Goal: Find specific page/section: Find specific page/section

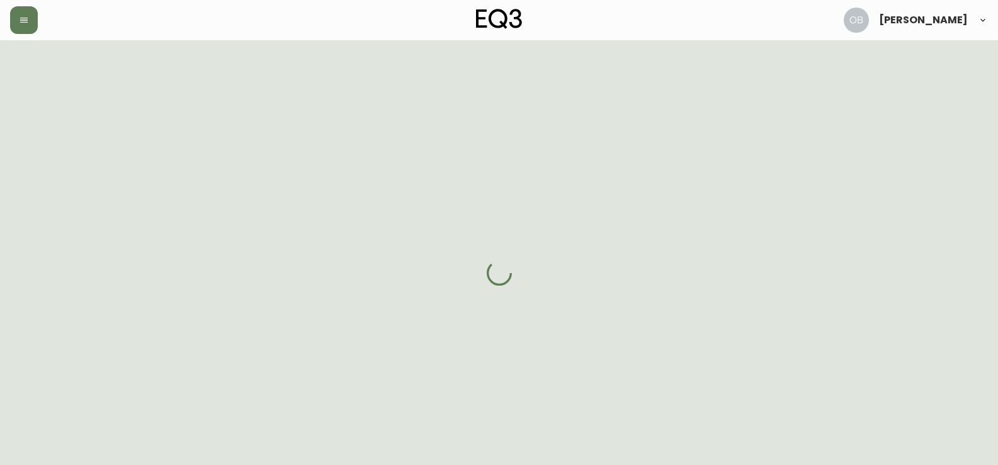
select select "ON"
select select "CA"
select select "CA_EN"
select select "Other"
select select "Interior Designer"
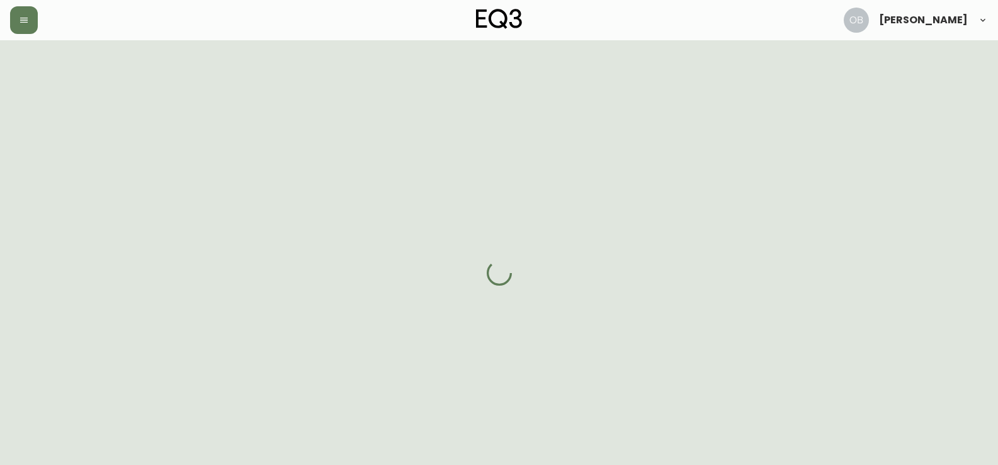
select select "false"
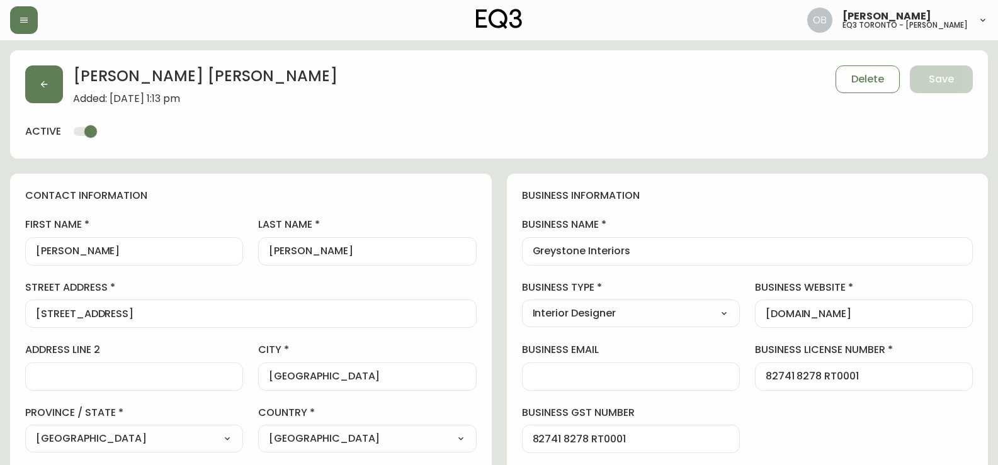
type input "EQ3 [GEOGRAPHIC_DATA] - [PERSON_NAME]"
select select "cjw10z96s008u6gs0ccm7hd19"
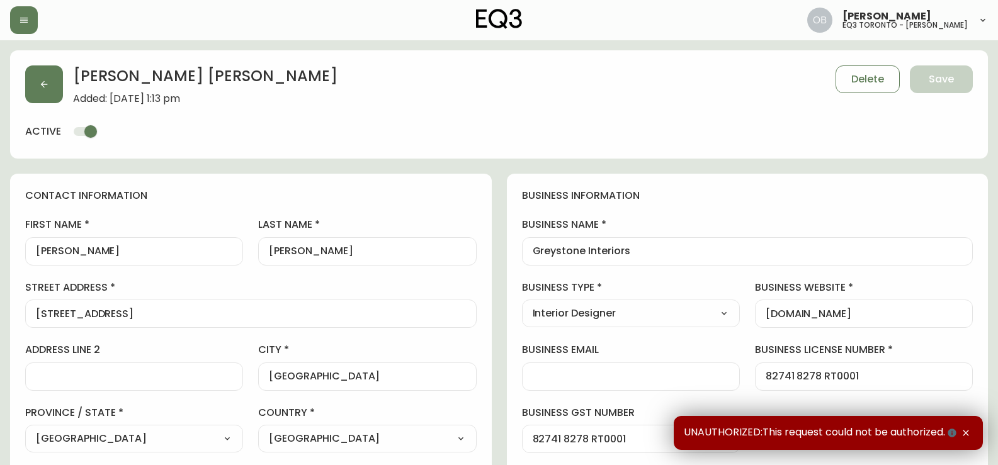
click at [966, 433] on icon "button" at bounding box center [966, 433] width 6 height 6
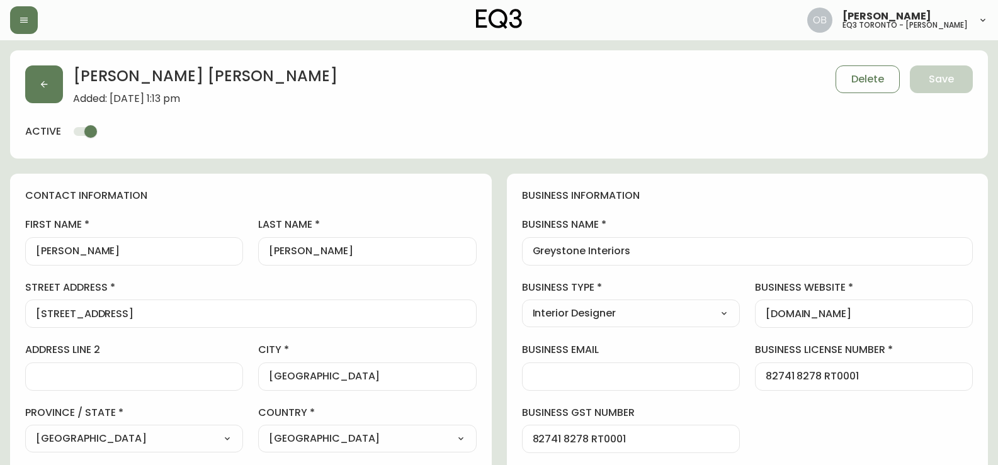
click at [543, 189] on h4 "business information" at bounding box center [747, 196] width 451 height 14
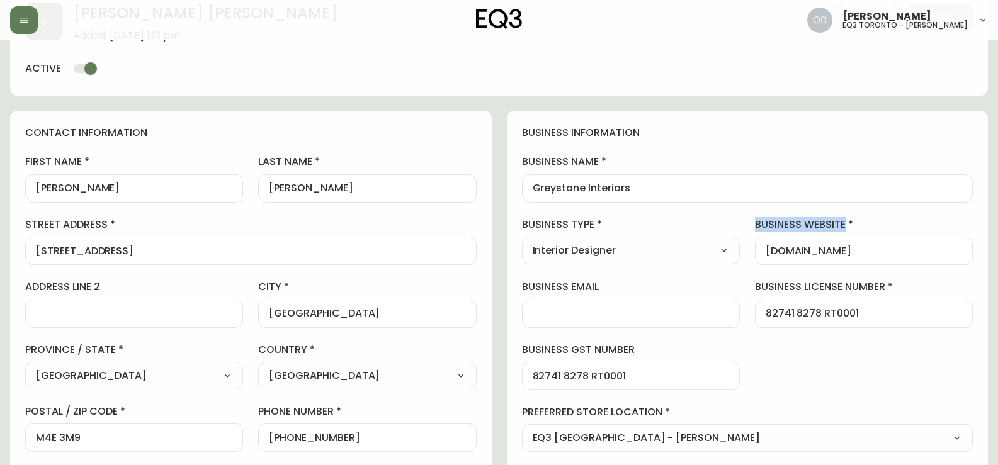
drag, startPoint x: 942, startPoint y: 257, endPoint x: 592, endPoint y: 271, distance: 349.6
click at [592, 271] on div "business information business name Greystone Interiors business type Interior D…" at bounding box center [748, 320] width 482 height 419
click at [842, 244] on div "[DOMAIN_NAME]" at bounding box center [864, 251] width 218 height 28
drag, startPoint x: 919, startPoint y: 253, endPoint x: 726, endPoint y: 254, distance: 193.3
click at [726, 254] on div "business information business name Greystone Interiors business type Interior D…" at bounding box center [748, 320] width 482 height 419
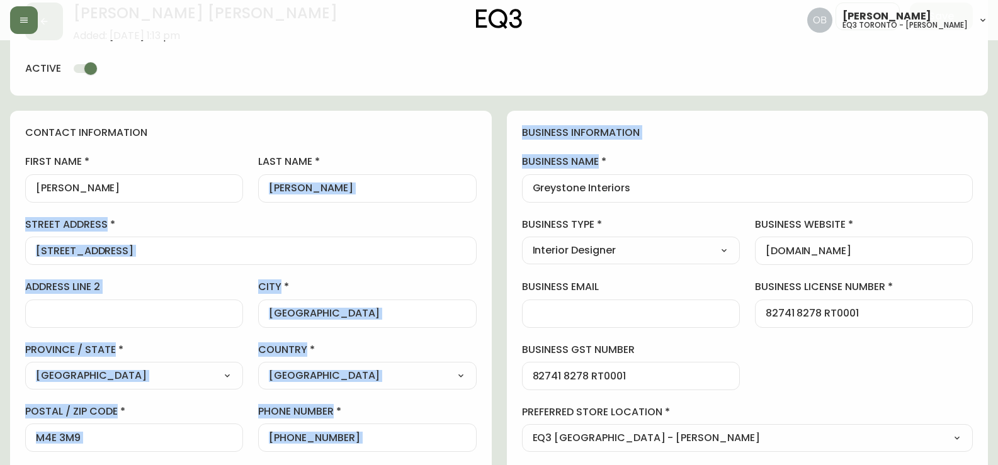
drag, startPoint x: 621, startPoint y: 192, endPoint x: 469, endPoint y: 199, distance: 151.9
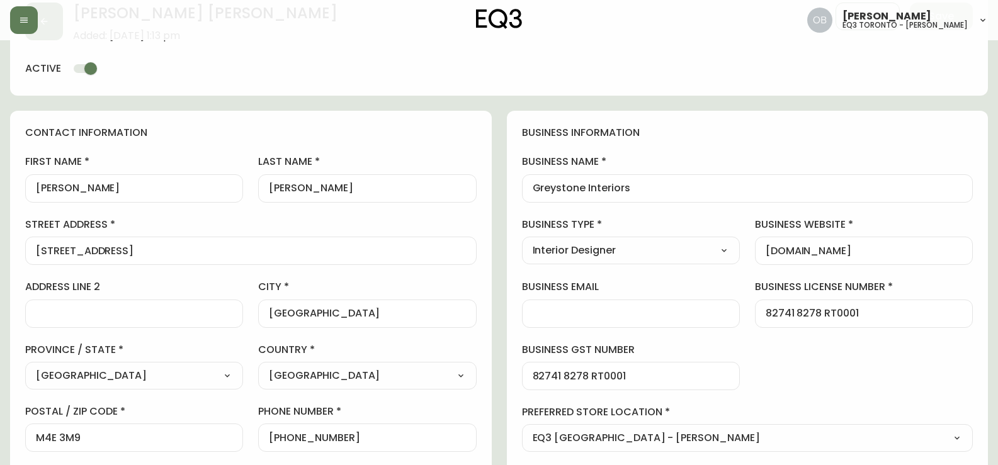
click at [579, 174] on div "Greystone Interiors" at bounding box center [747, 188] width 451 height 28
drag, startPoint x: 656, startPoint y: 184, endPoint x: 503, endPoint y: 183, distance: 153.0
click at [230, 140] on div "contact information first name [PERSON_NAME] last name [PERSON_NAME][GEOGRAPHIC…" at bounding box center [251, 320] width 482 height 419
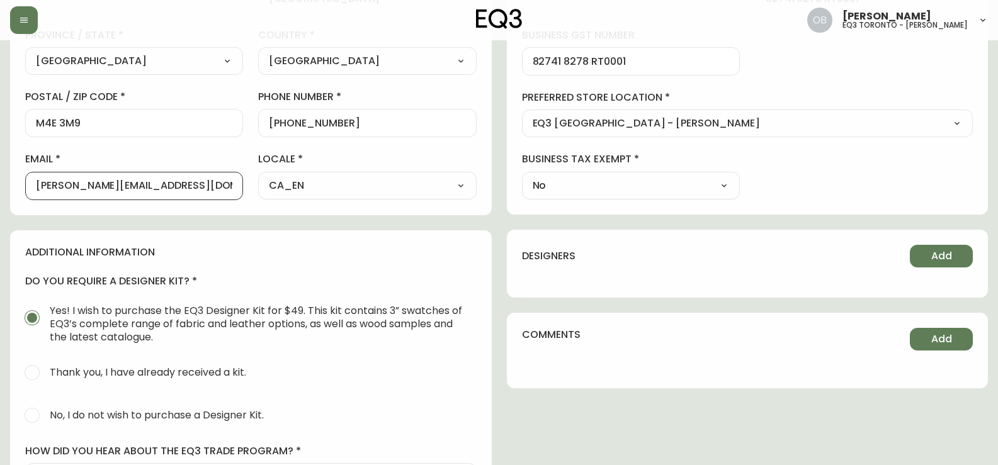
scroll to position [1, 0]
drag, startPoint x: 210, startPoint y: 189, endPoint x: 14, endPoint y: 197, distance: 196.0
click at [2, 198] on main "[PERSON_NAME] Added: [DATE] 1:13 pm Delete Save active contact information firs…" at bounding box center [499, 173] width 998 height 1020
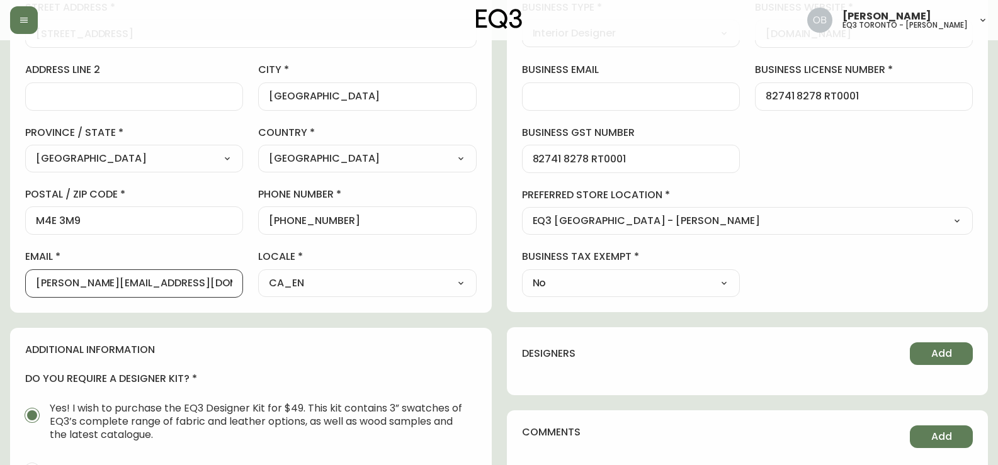
scroll to position [0, 0]
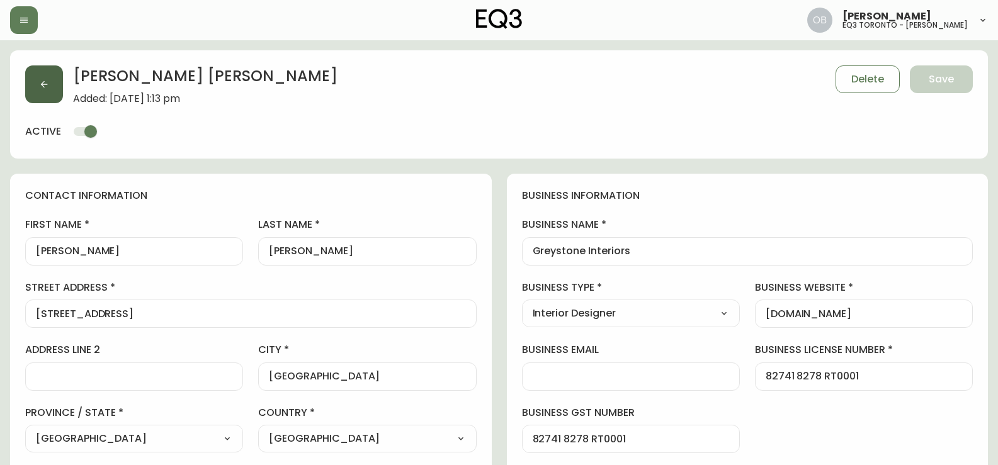
click at [58, 86] on button "button" at bounding box center [44, 84] width 38 height 38
click at [43, 95] on button "button" at bounding box center [44, 84] width 38 height 38
click at [35, 77] on button "button" at bounding box center [44, 84] width 38 height 38
click at [17, 1] on div "[PERSON_NAME] eq3 toronto - [PERSON_NAME]" at bounding box center [499, 20] width 978 height 40
click at [20, 7] on button "button" at bounding box center [24, 20] width 28 height 28
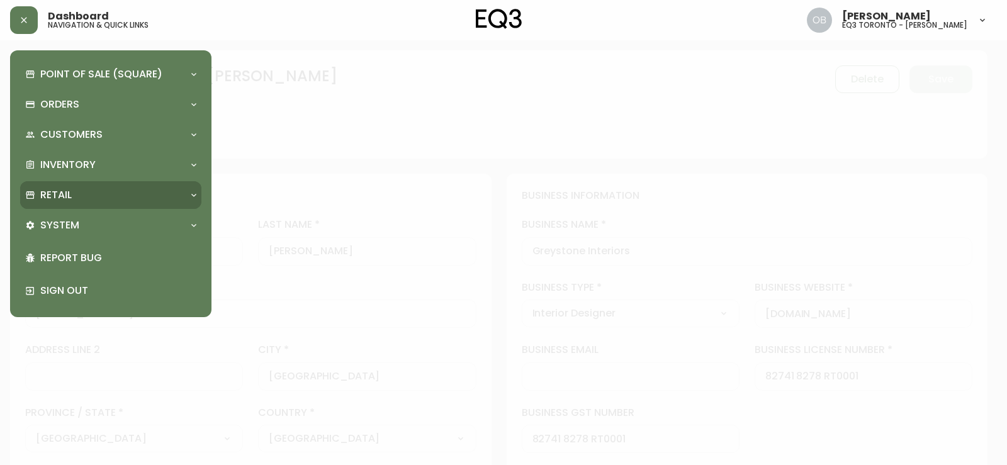
click at [72, 198] on div "Retail" at bounding box center [104, 195] width 159 height 14
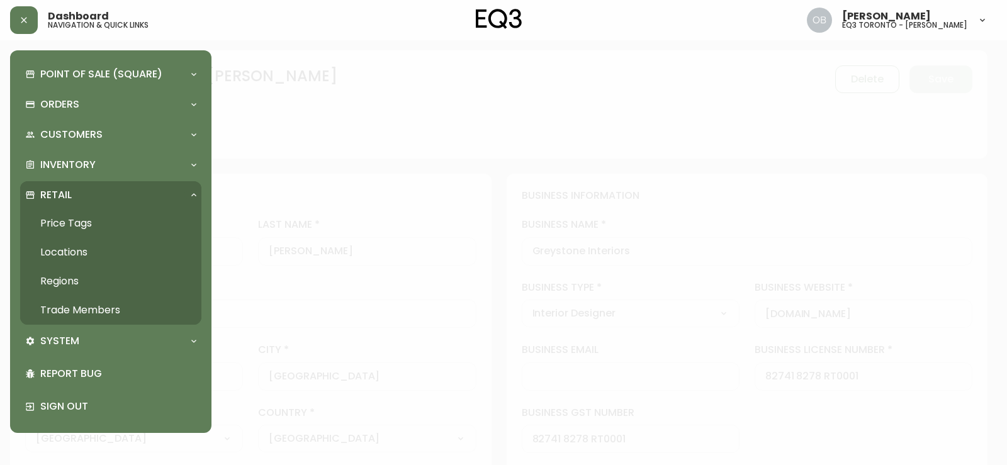
click at [81, 312] on link "Trade Members" at bounding box center [110, 310] width 181 height 29
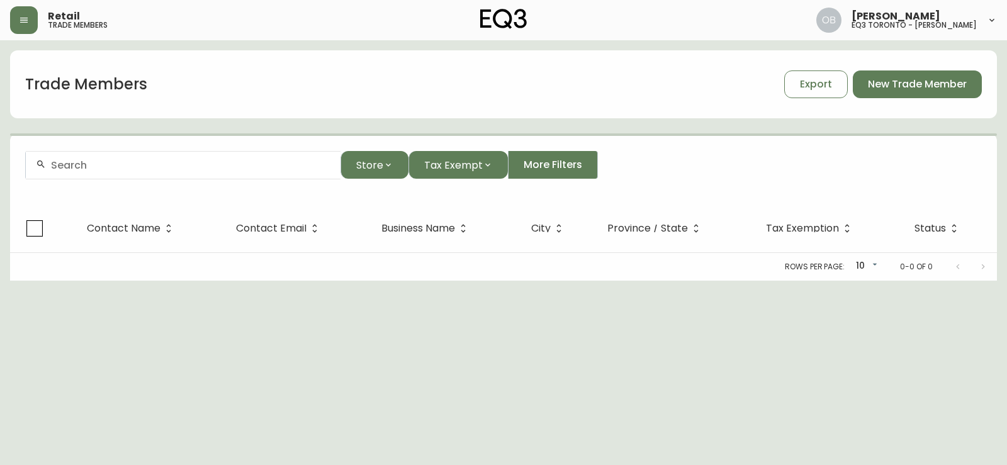
click at [106, 166] on input "text" at bounding box center [191, 165] width 280 height 12
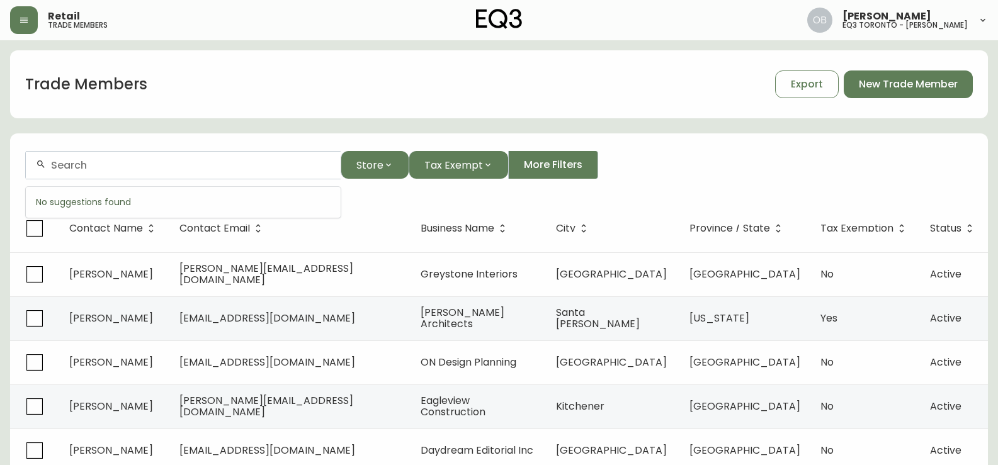
paste input "House of Hof"
drag, startPoint x: 135, startPoint y: 174, endPoint x: 0, endPoint y: 166, distance: 135.0
click at [0, 166] on main "Trade Members Export New Trade Member House of Hof Store Tax Exempt More Filter…" at bounding box center [499, 380] width 998 height 681
drag, startPoint x: 163, startPoint y: 170, endPoint x: 0, endPoint y: 163, distance: 163.2
click at [0, 163] on main "Trade Members Export New Trade Member House of Hof Store Tax Exempt More Filter…" at bounding box center [499, 380] width 998 height 681
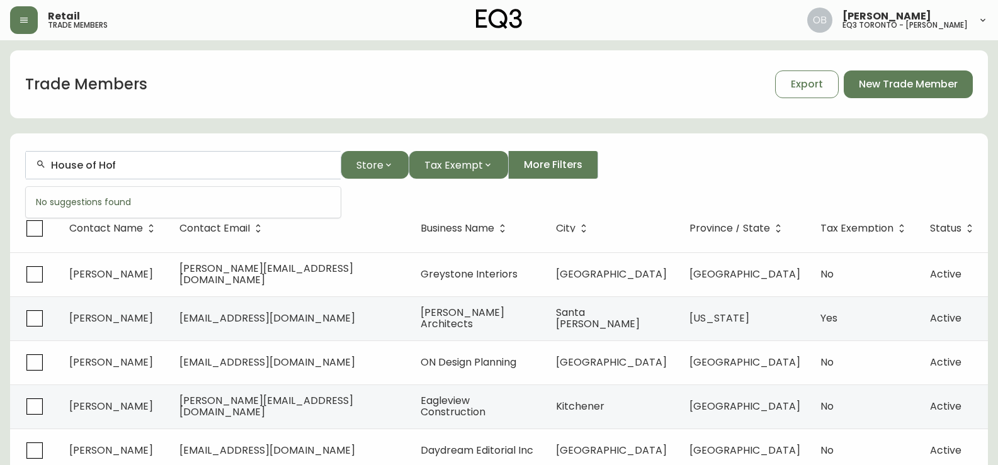
click at [135, 167] on input "House of Hof" at bounding box center [191, 165] width 280 height 12
paste input "[PERSON_NAME]"
click at [56, 166] on input "[PERSON_NAME]" at bounding box center [191, 165] width 280 height 12
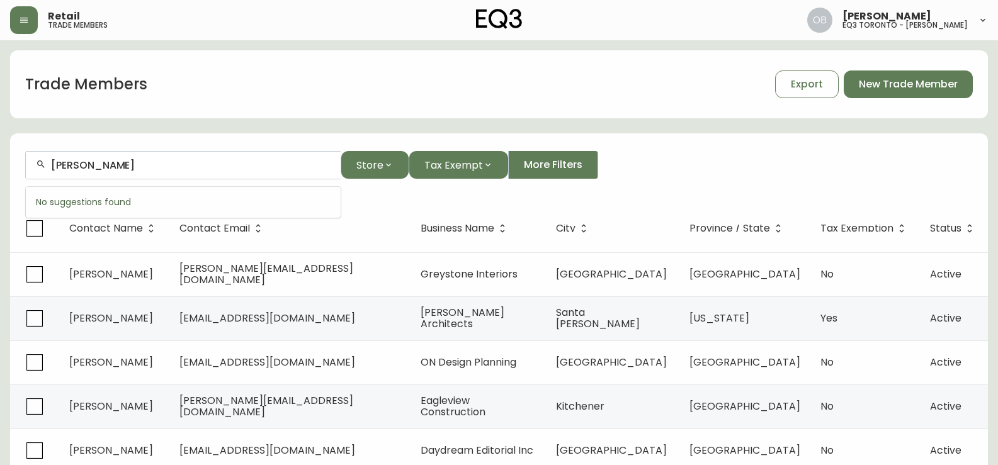
click at [56, 166] on input "[PERSON_NAME]" at bounding box center [191, 165] width 280 height 12
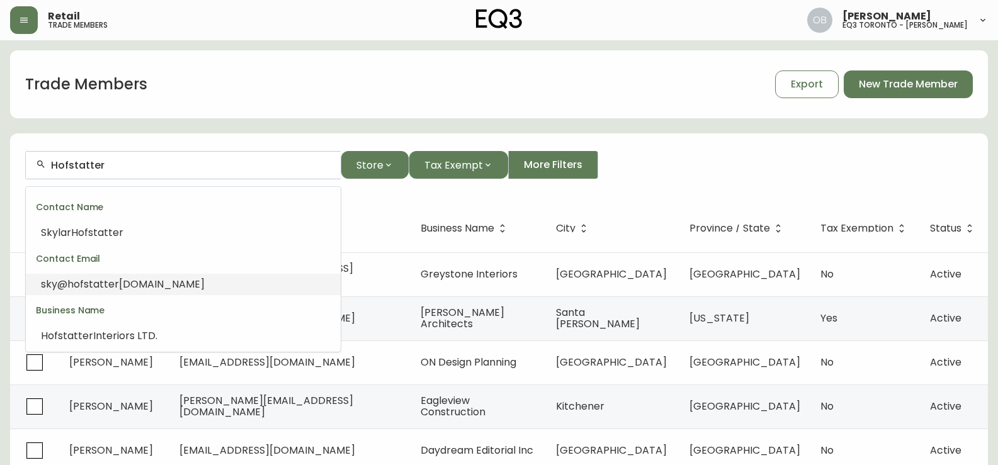
click at [109, 284] on span "hofstatter" at bounding box center [93, 284] width 52 height 14
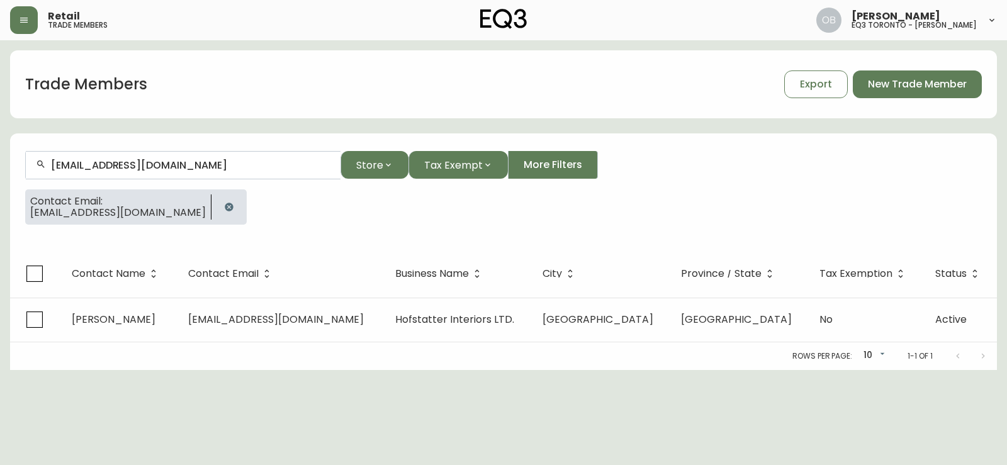
type input "[EMAIL_ADDRESS][DOMAIN_NAME]"
click at [225, 208] on icon "button" at bounding box center [229, 207] width 8 height 8
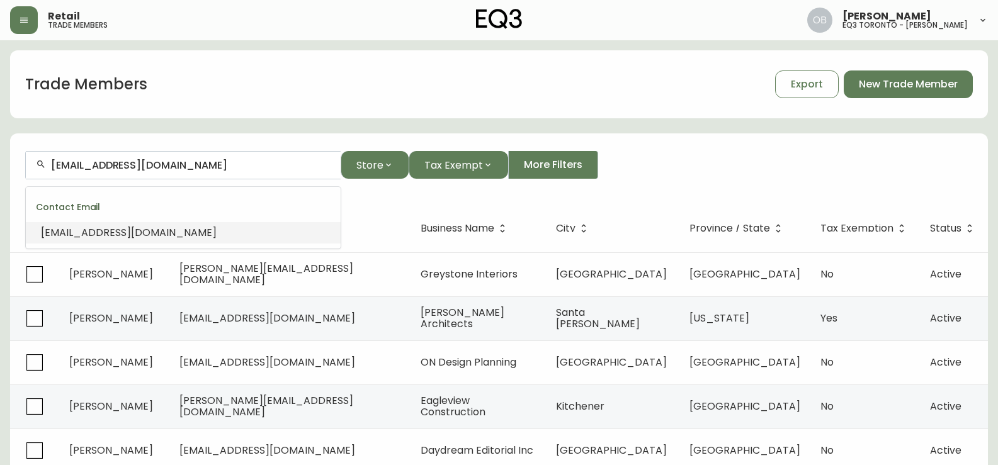
drag, startPoint x: 239, startPoint y: 167, endPoint x: 23, endPoint y: 167, distance: 215.3
click at [23, 167] on form "[EMAIL_ADDRESS][DOMAIN_NAME] Store Tax Exempt More Filters" at bounding box center [499, 170] width 978 height 69
